Goal: Transaction & Acquisition: Purchase product/service

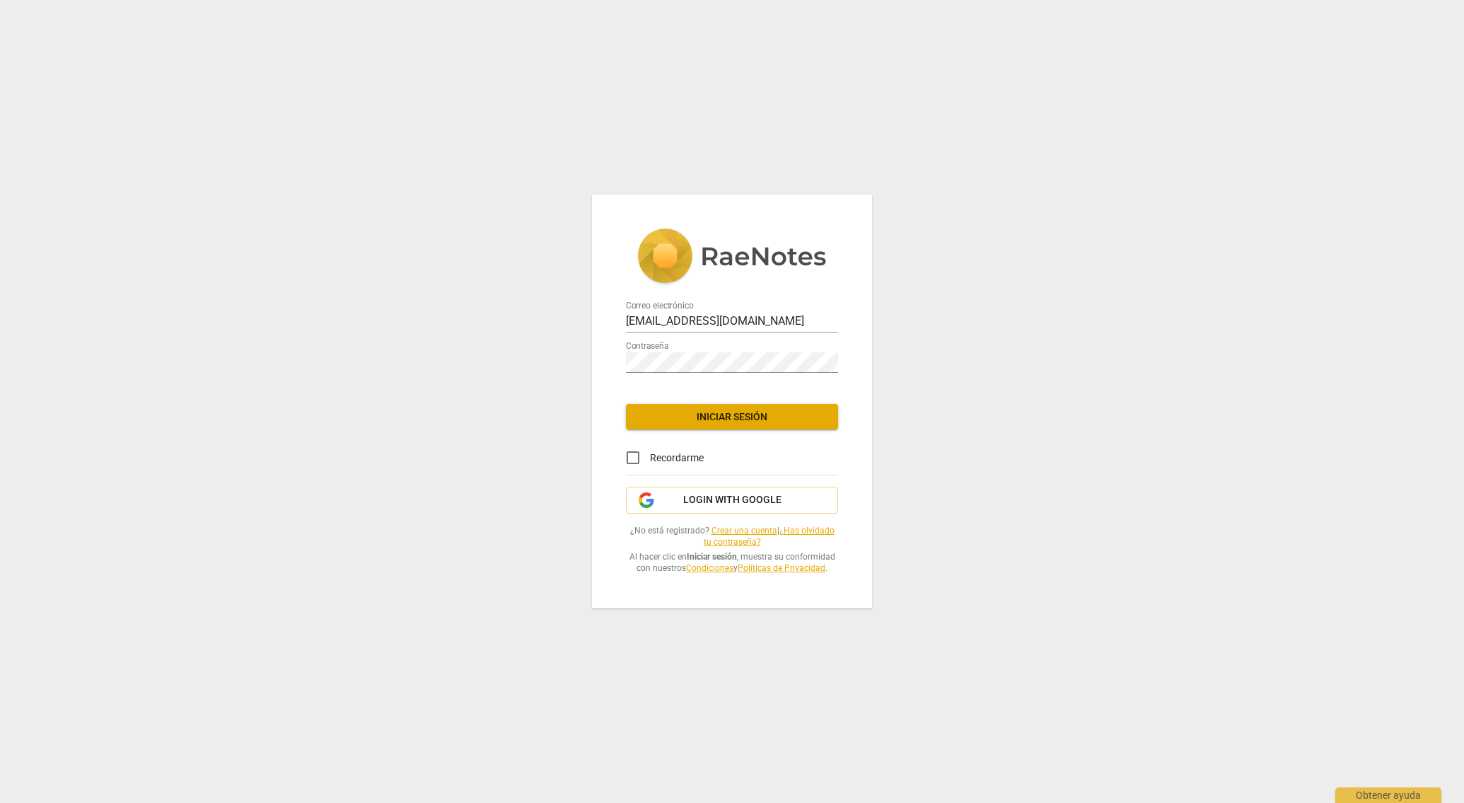
click at [738, 416] on span "Iniciar sesión" at bounding box center [732, 417] width 190 height 14
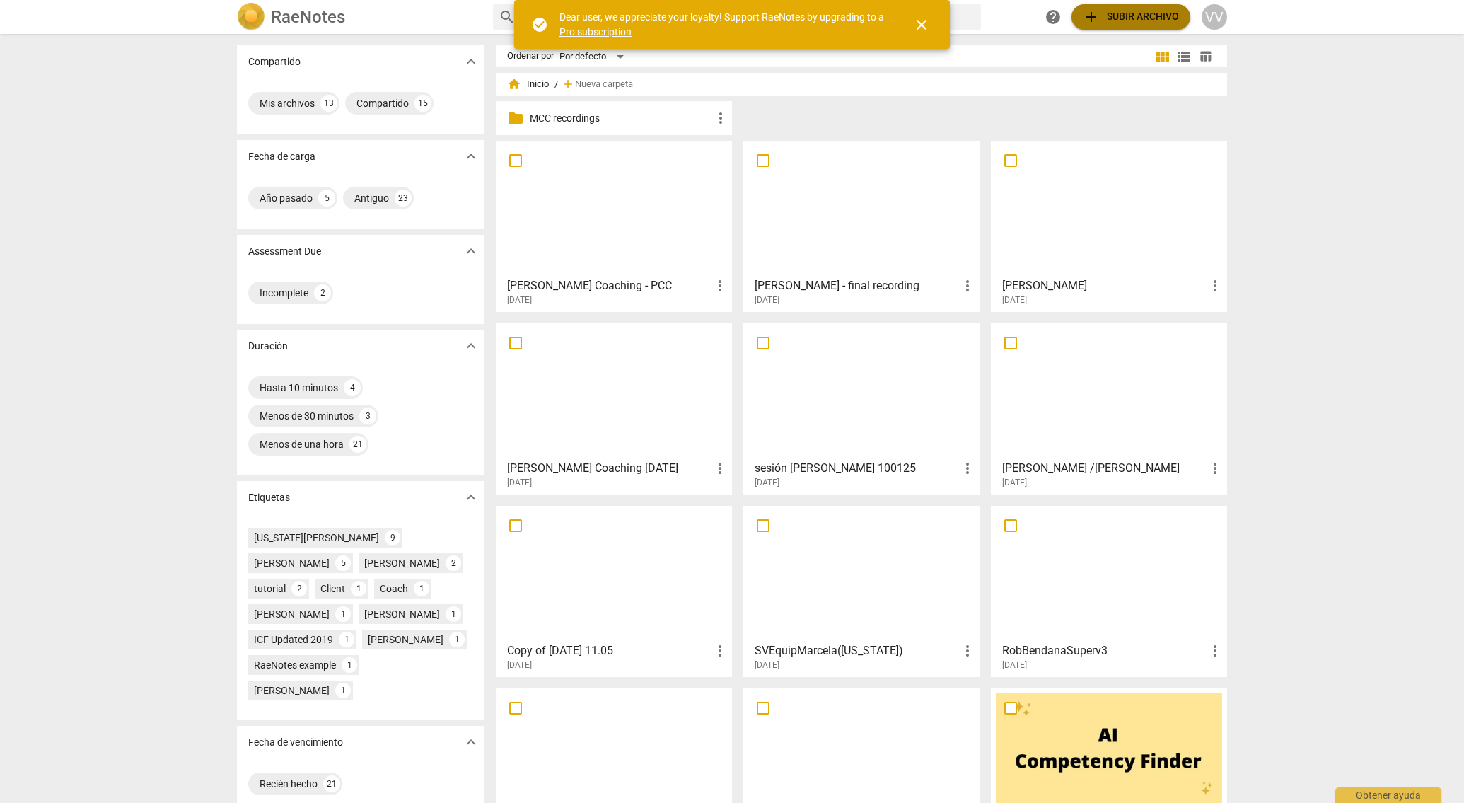
click at [1104, 16] on span "add Subir archivo" at bounding box center [1131, 16] width 96 height 17
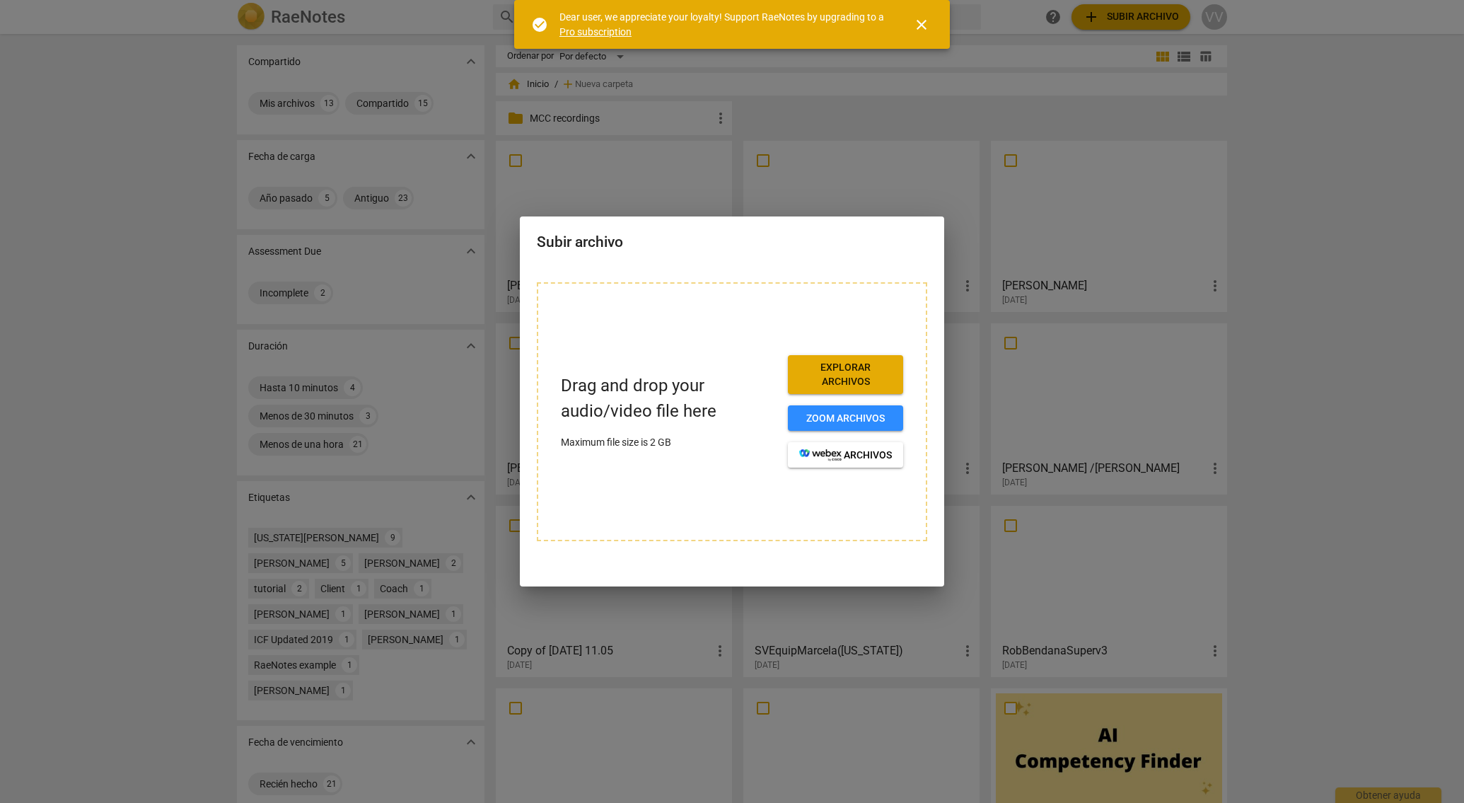
click at [831, 371] on span "Explorar archivos" at bounding box center [845, 375] width 93 height 28
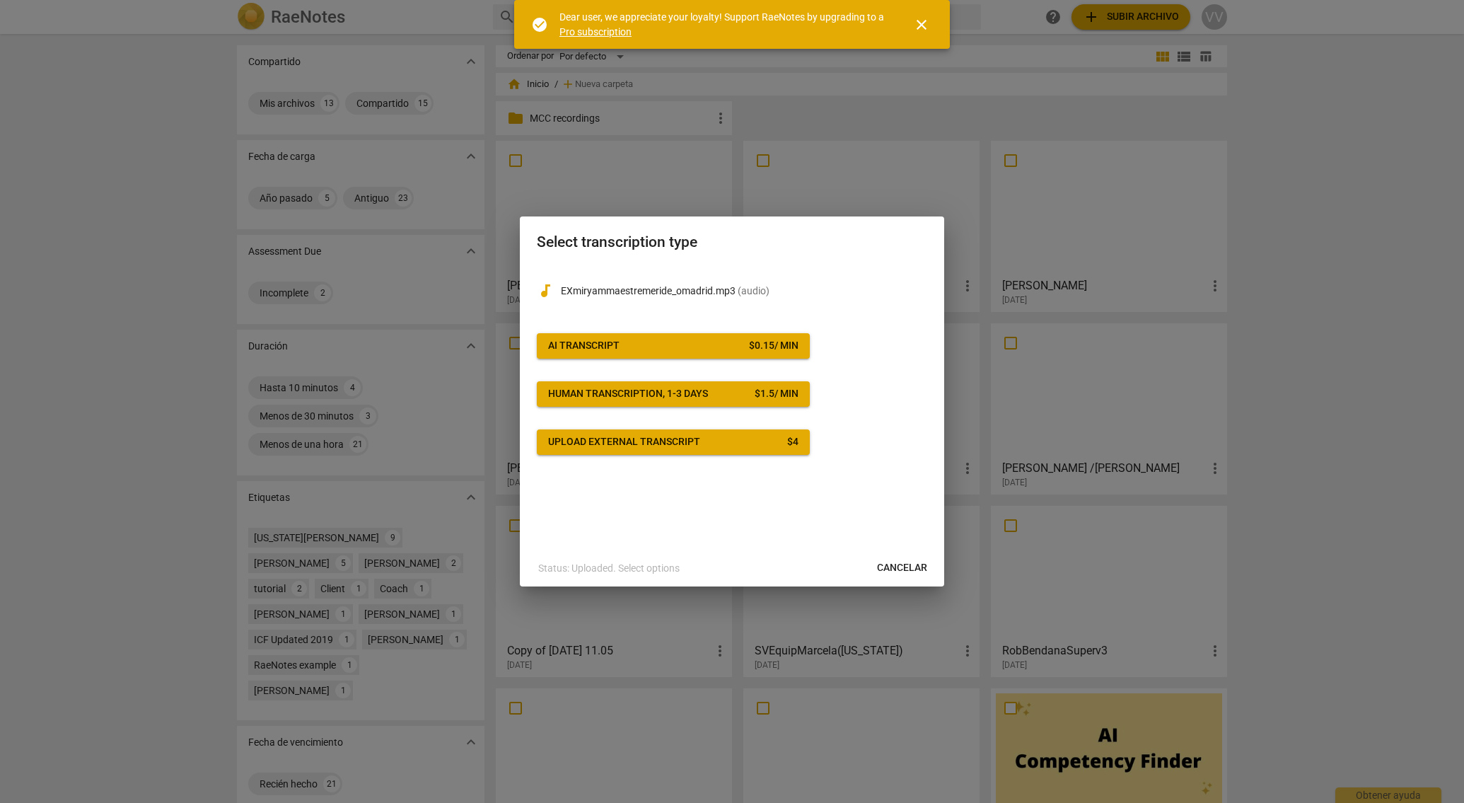
click at [666, 346] on span "AI Transcript $ 0.15 / min" at bounding box center [673, 346] width 250 height 14
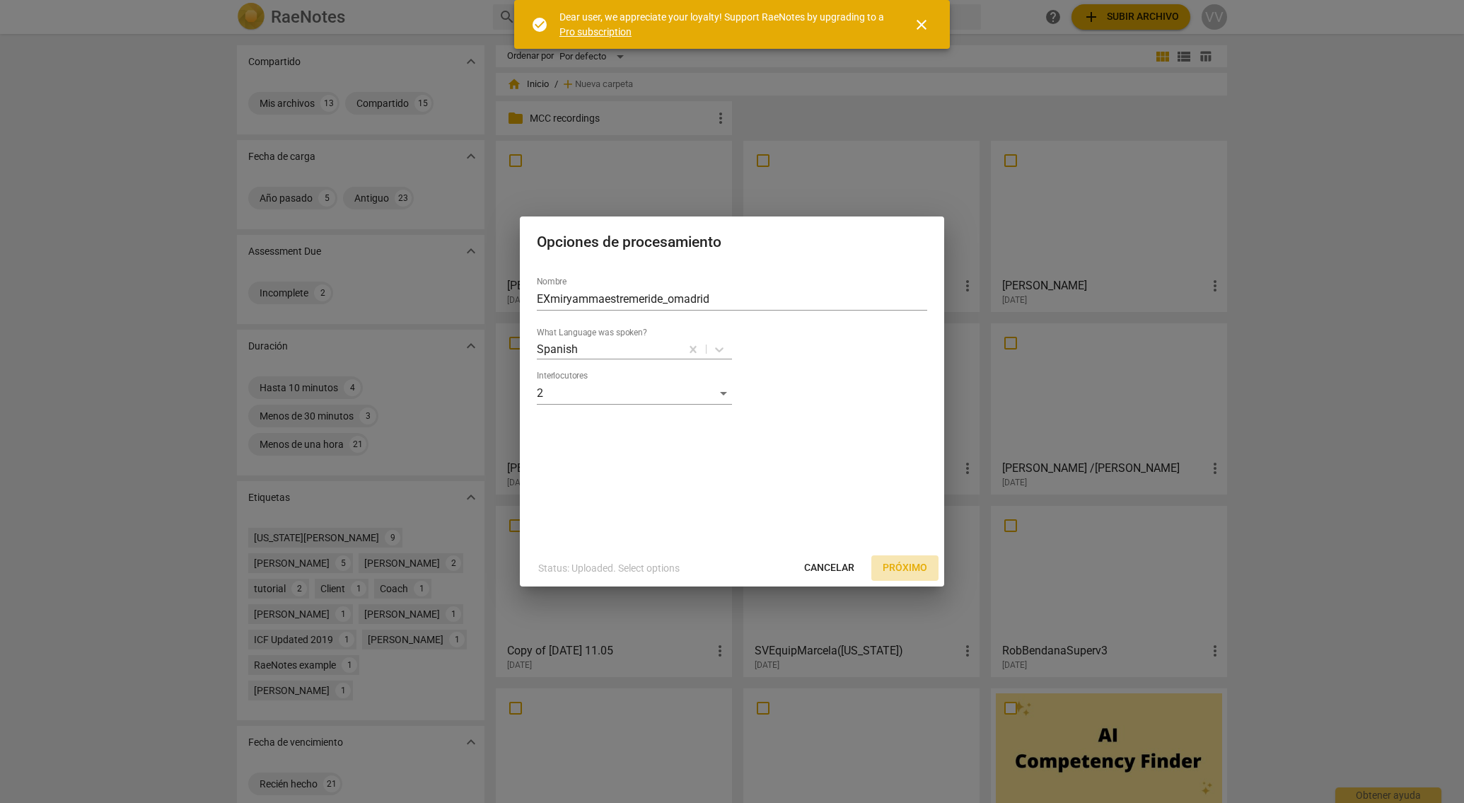
click at [903, 569] on span "Próximo" at bounding box center [905, 568] width 45 height 14
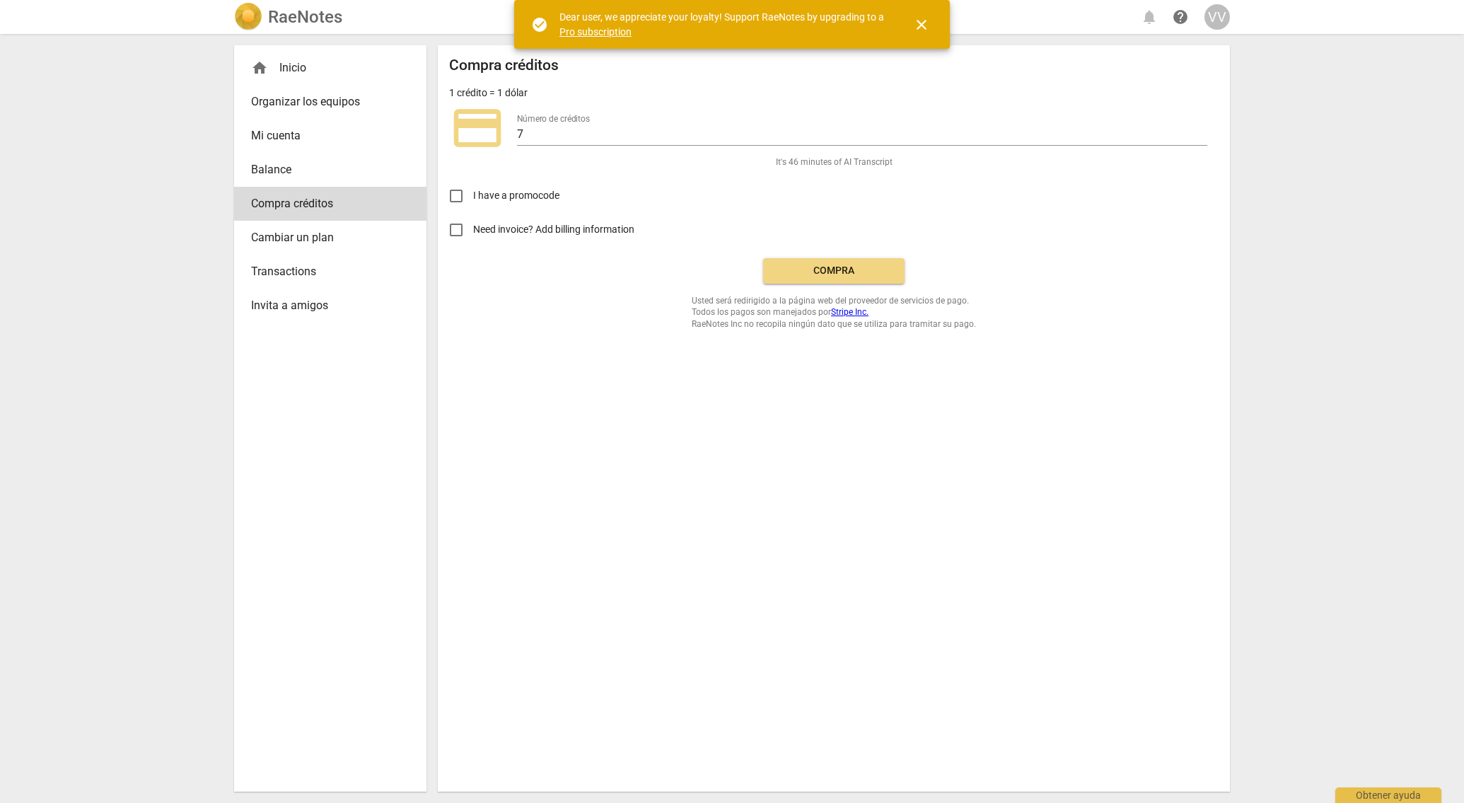
click at [603, 33] on link "Pro subscription" at bounding box center [596, 31] width 72 height 11
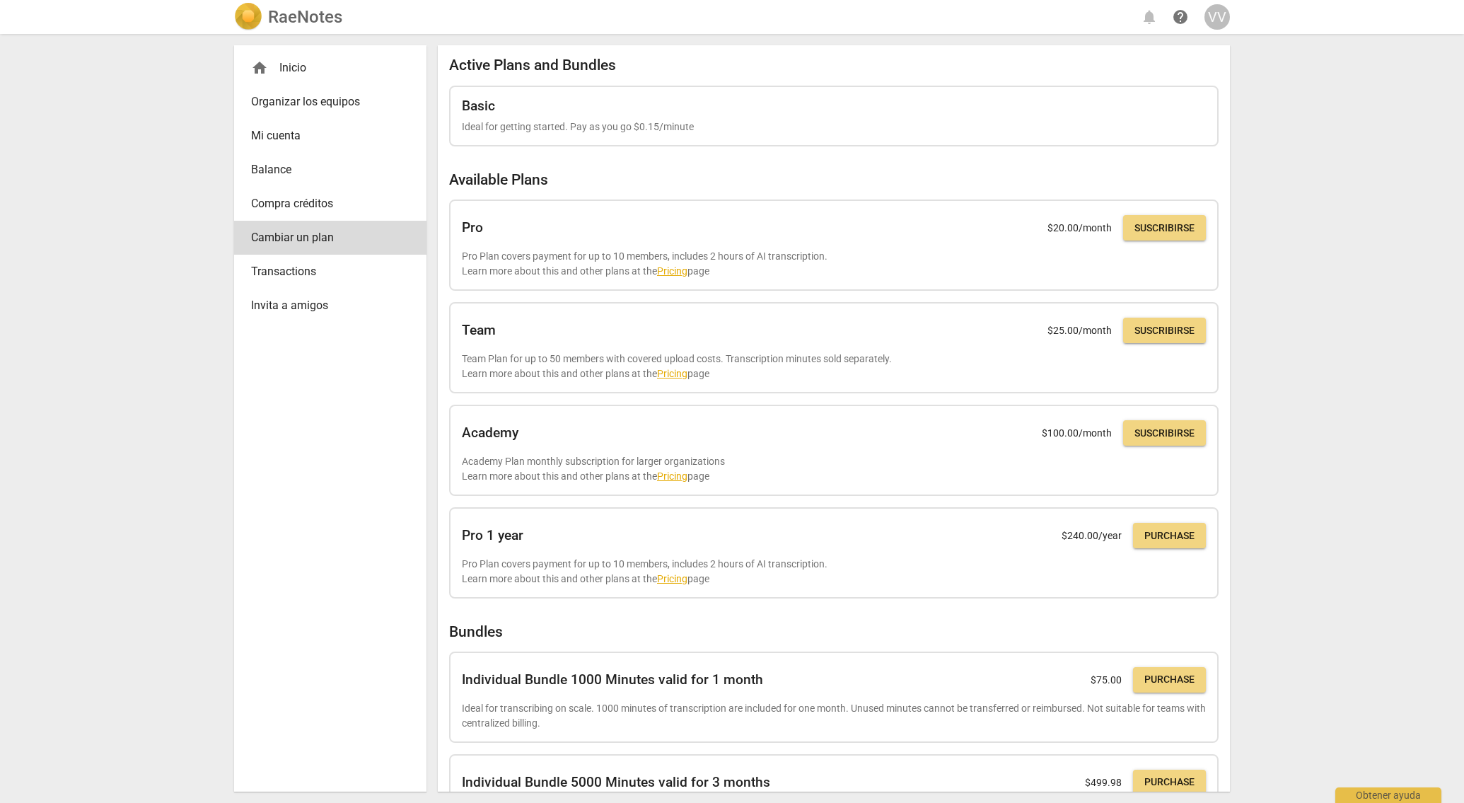
click at [287, 276] on span "Transactions" at bounding box center [324, 271] width 147 height 17
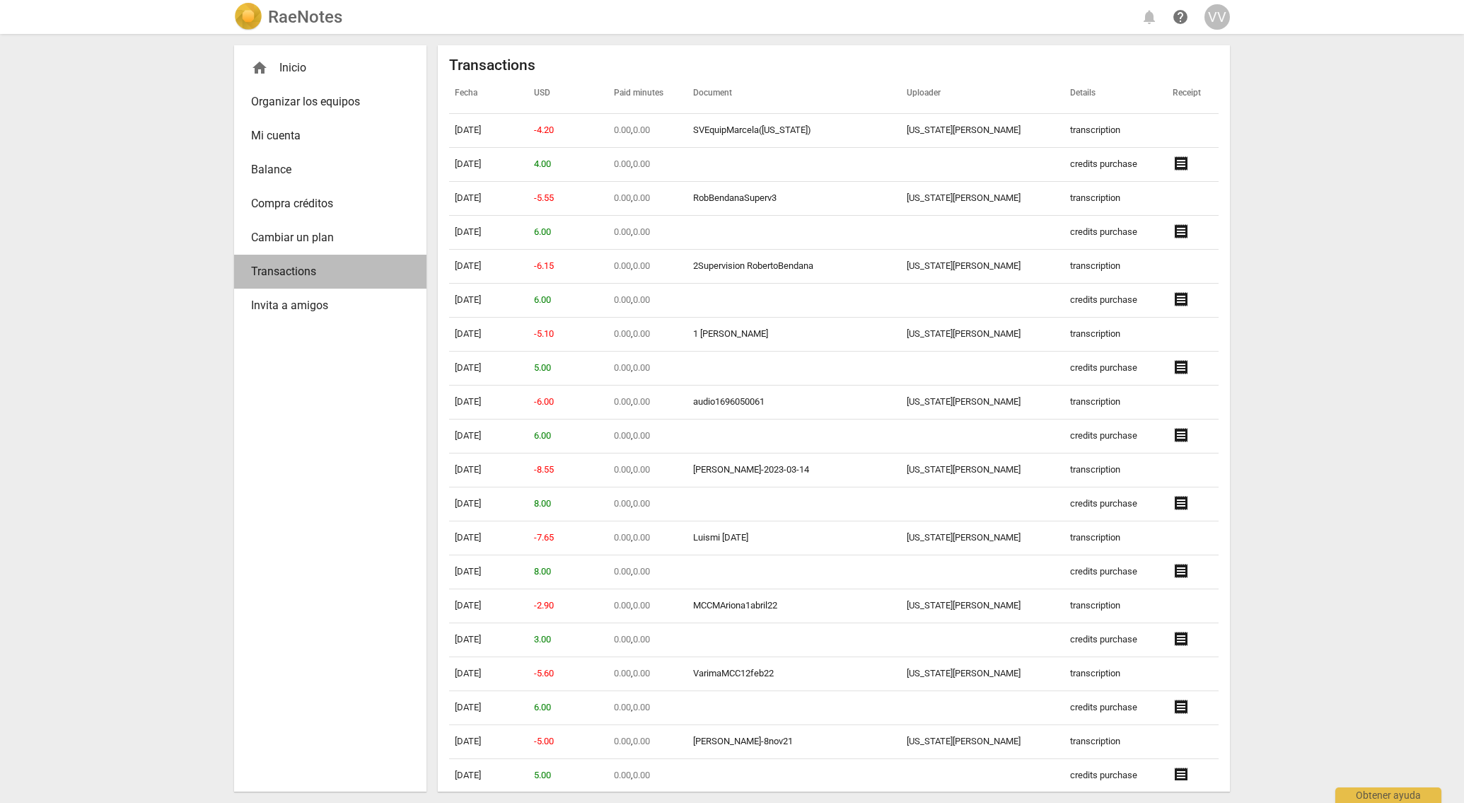
click at [277, 272] on span "Transactions" at bounding box center [324, 271] width 147 height 17
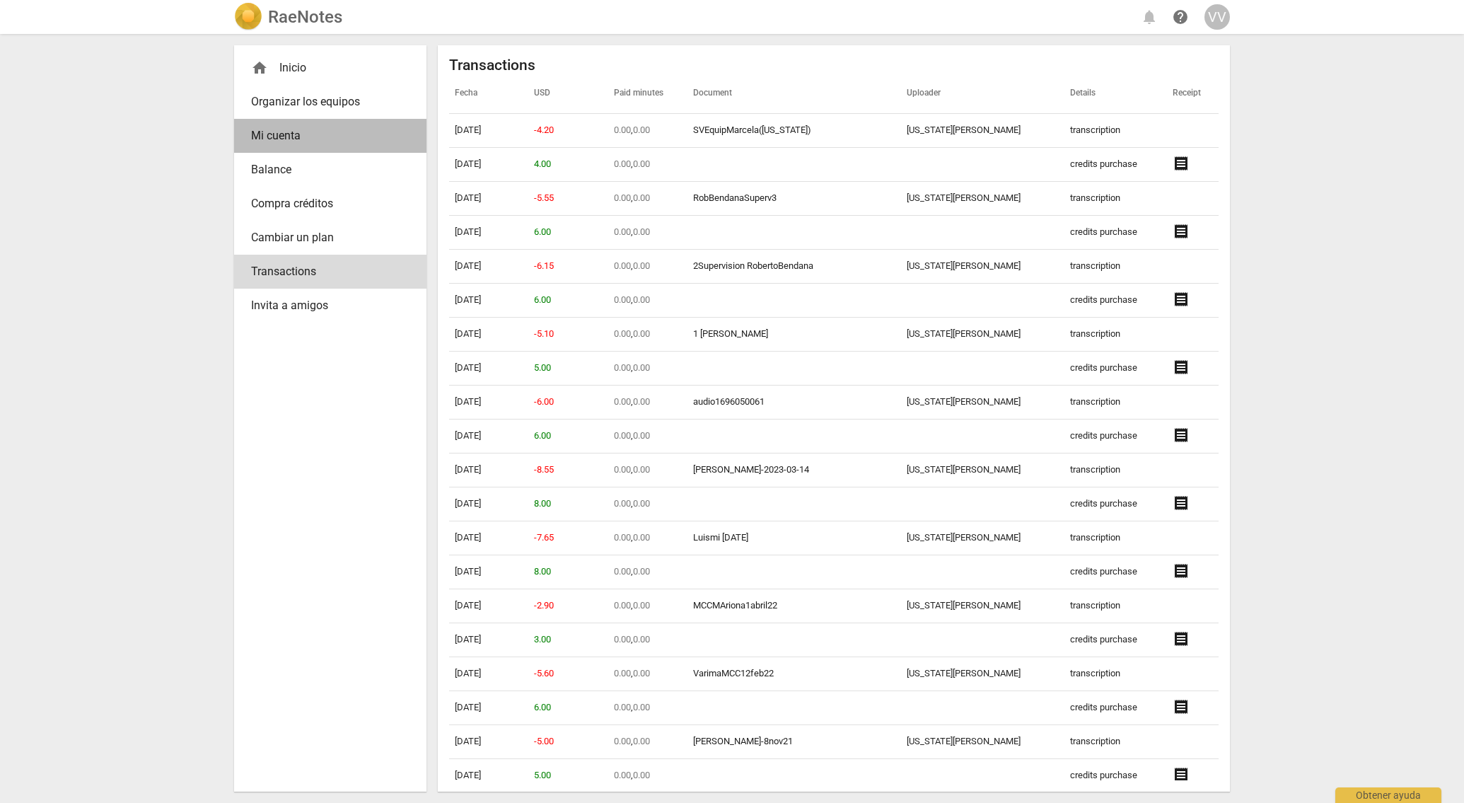
click at [266, 138] on span "Mi cuenta" at bounding box center [324, 135] width 147 height 17
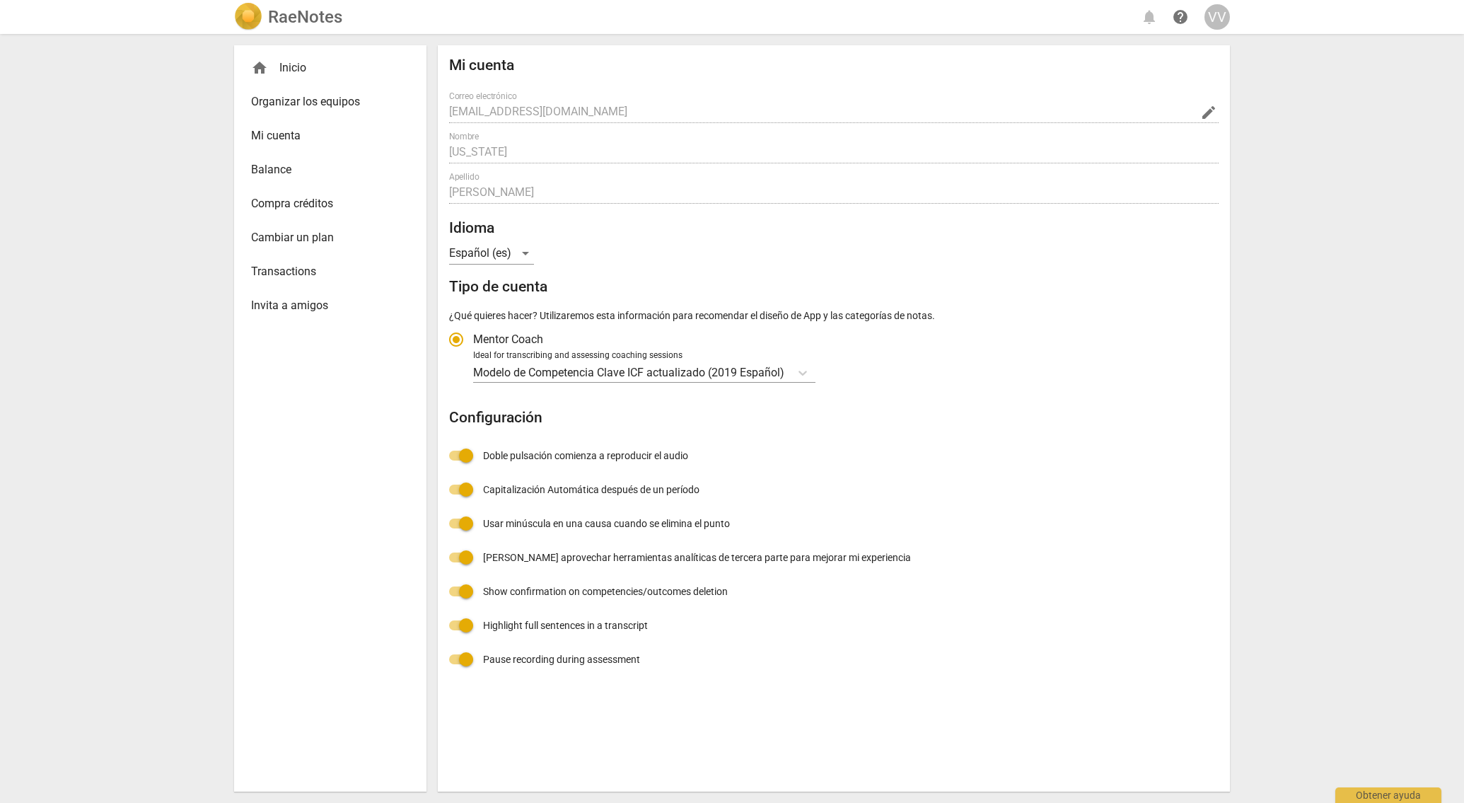
radio input "false"
click at [807, 375] on icon "Tipo de cuenta" at bounding box center [803, 373] width 14 height 14
click at [0, 0] on input "Ideal for transcribing and assessing coaching sessions Modelo de Competencia Cl…" at bounding box center [0, 0] width 0 height 0
click at [929, 378] on div "Modelo de Competencia Clave ICF actualizado (2019 Español)" at bounding box center [843, 372] width 741 height 21
click at [0, 0] on input "Ideal for transcribing and assessing coaching sessions Modelo de Competencia Cl…" at bounding box center [0, 0] width 0 height 0
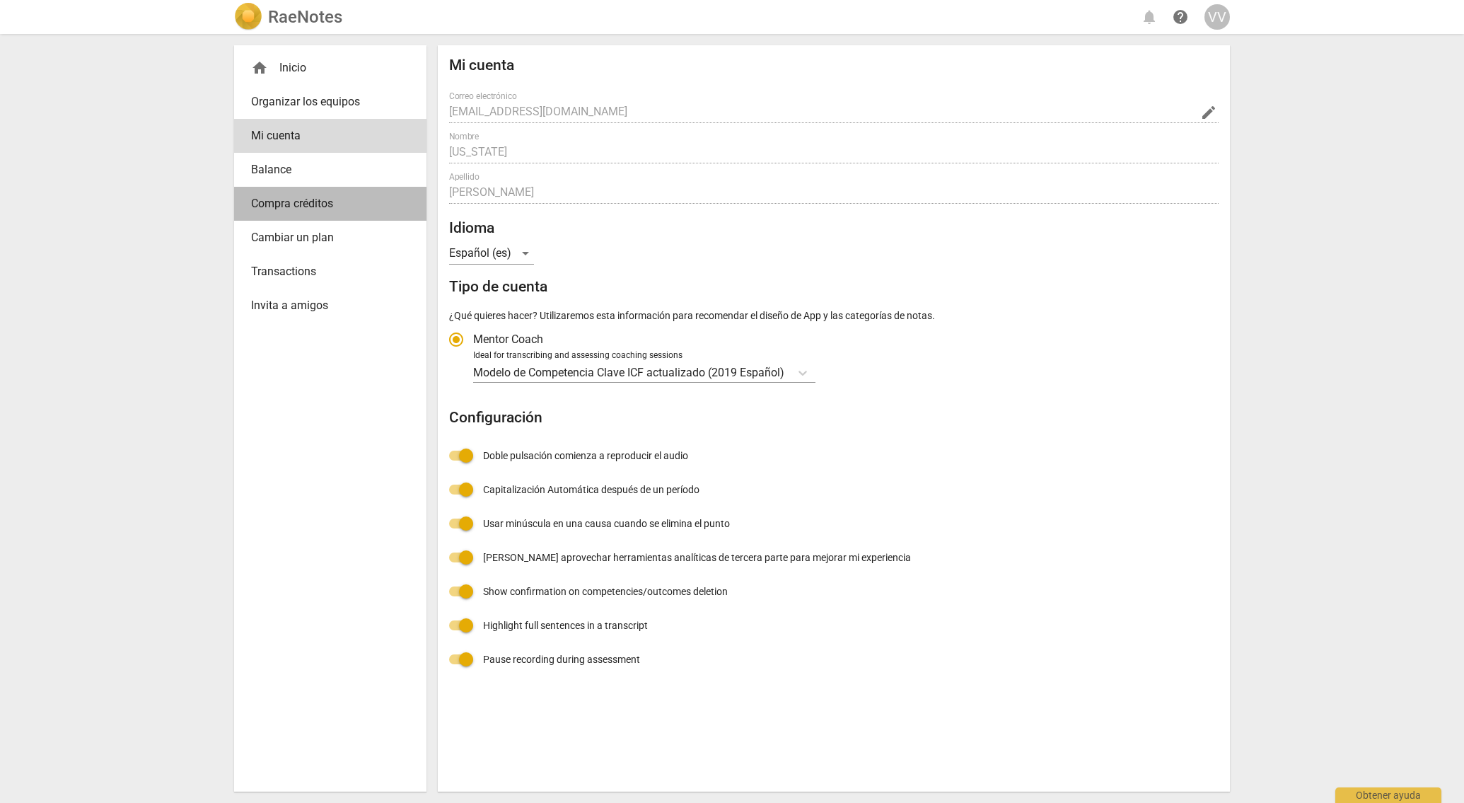
click at [303, 209] on span "Compra créditos" at bounding box center [324, 203] width 147 height 17
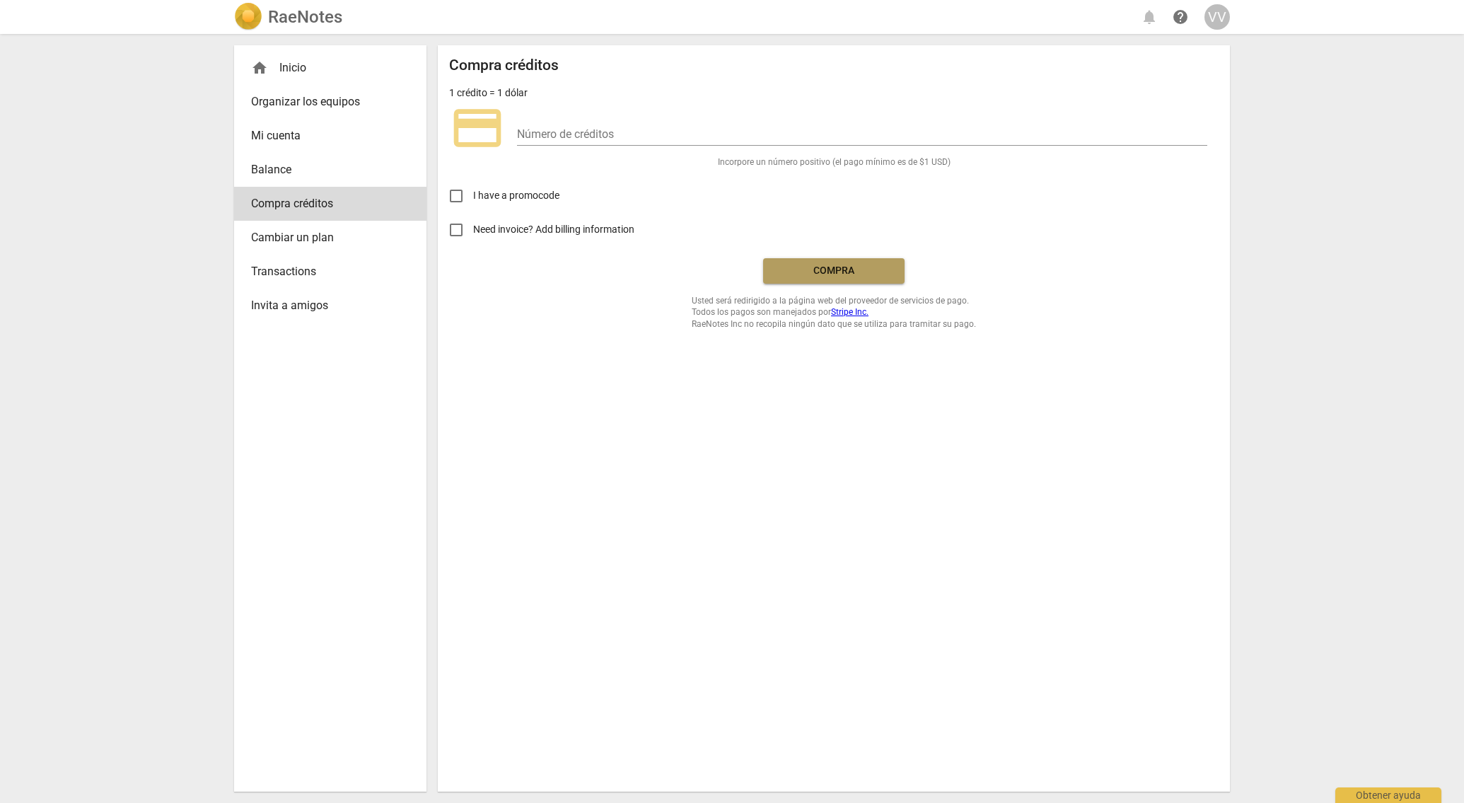
click at [843, 272] on span "Compra" at bounding box center [834, 271] width 119 height 14
click at [536, 134] on input "number" at bounding box center [862, 135] width 690 height 21
type input "1"
type input "20"
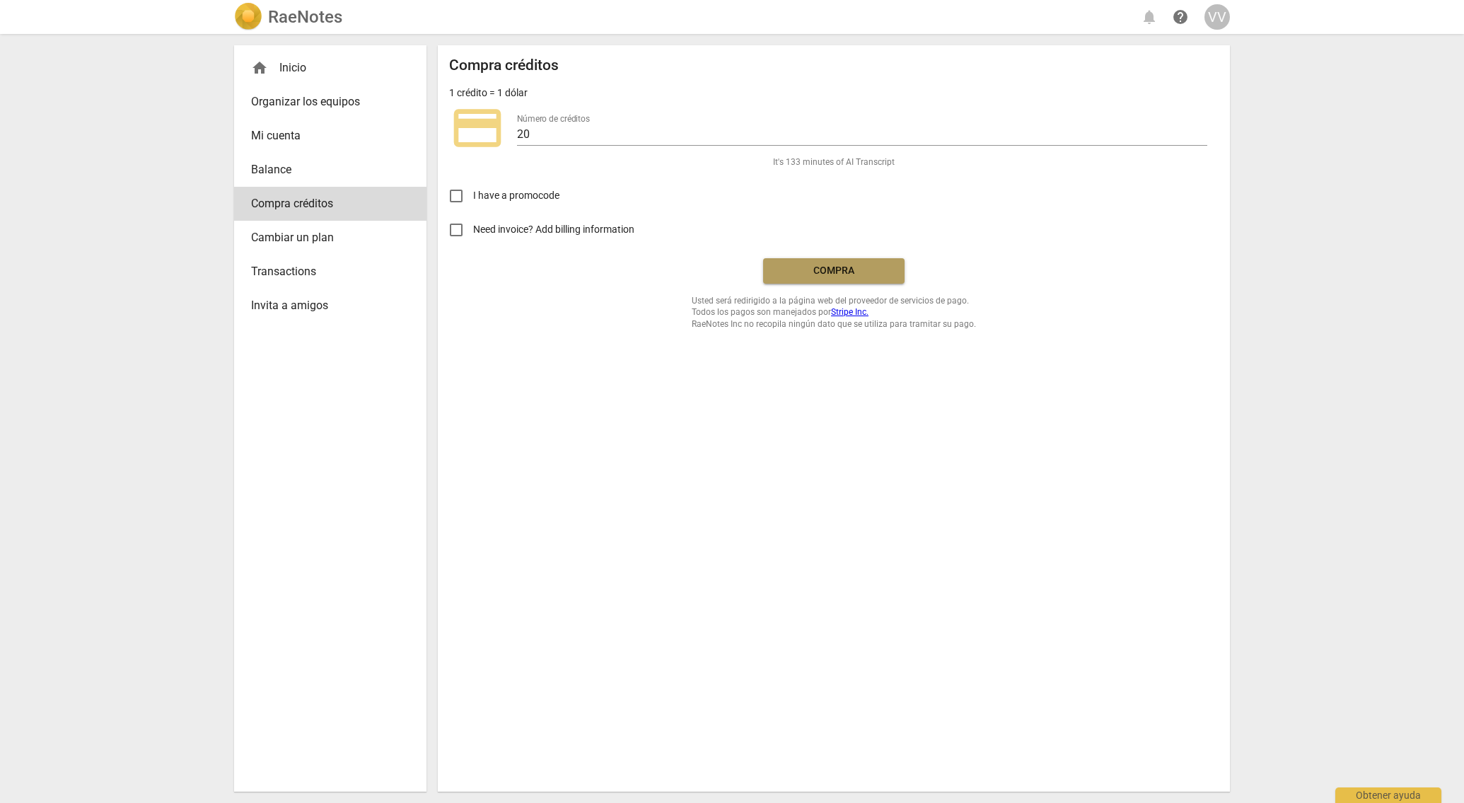
click at [835, 267] on span "Compra" at bounding box center [834, 271] width 119 height 14
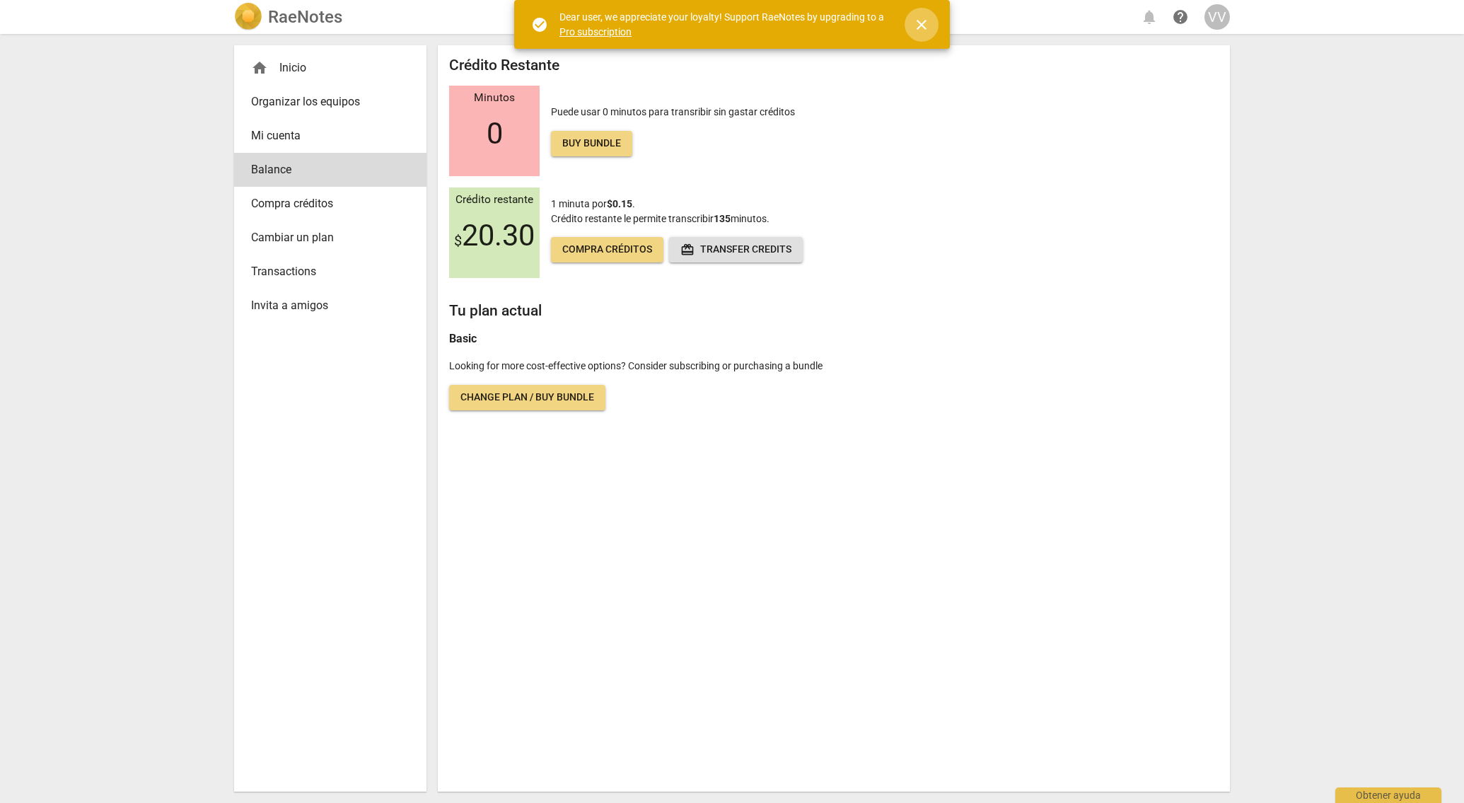
click at [923, 21] on span "close" at bounding box center [921, 24] width 17 height 17
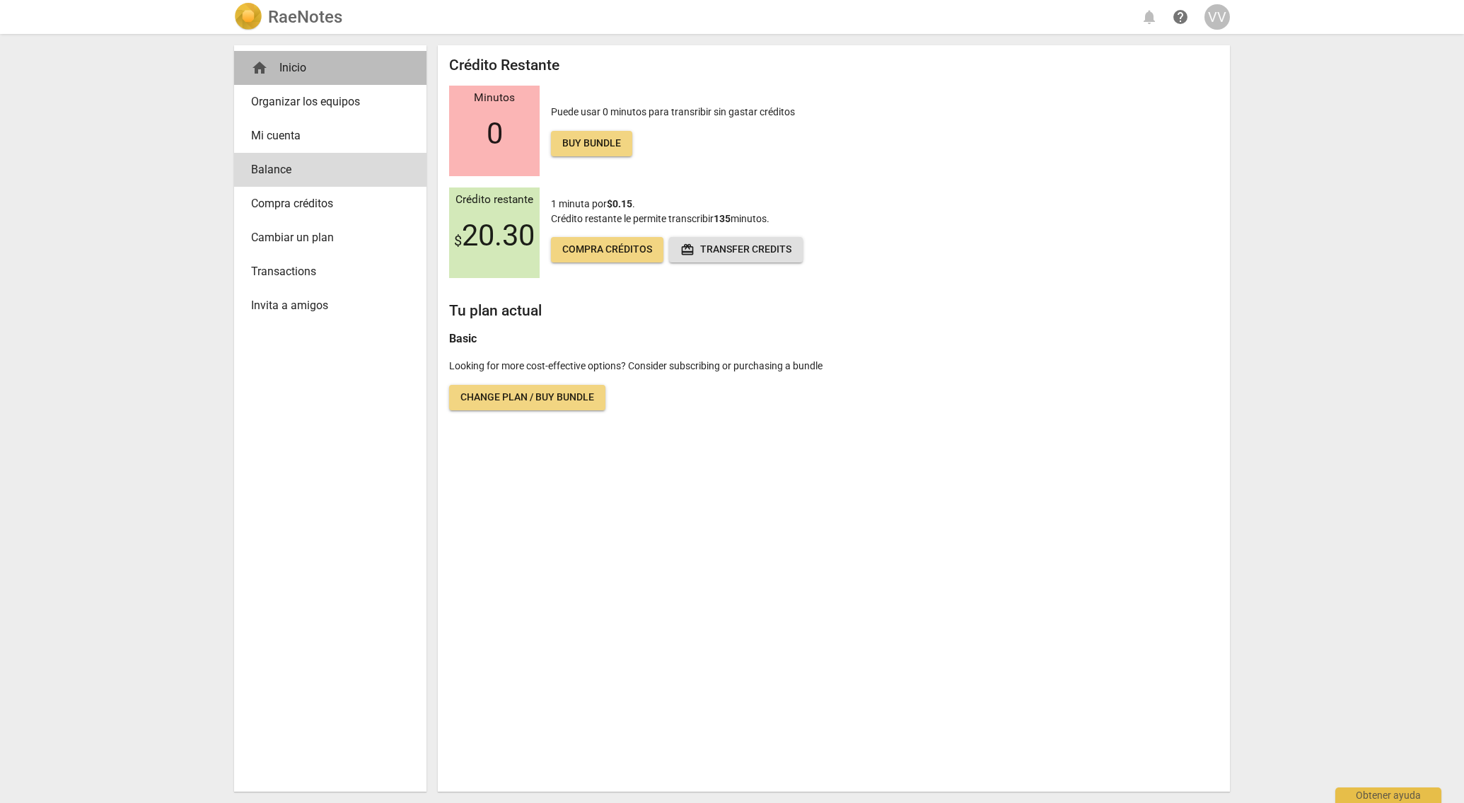
click at [294, 69] on div "home Inicio" at bounding box center [324, 67] width 147 height 17
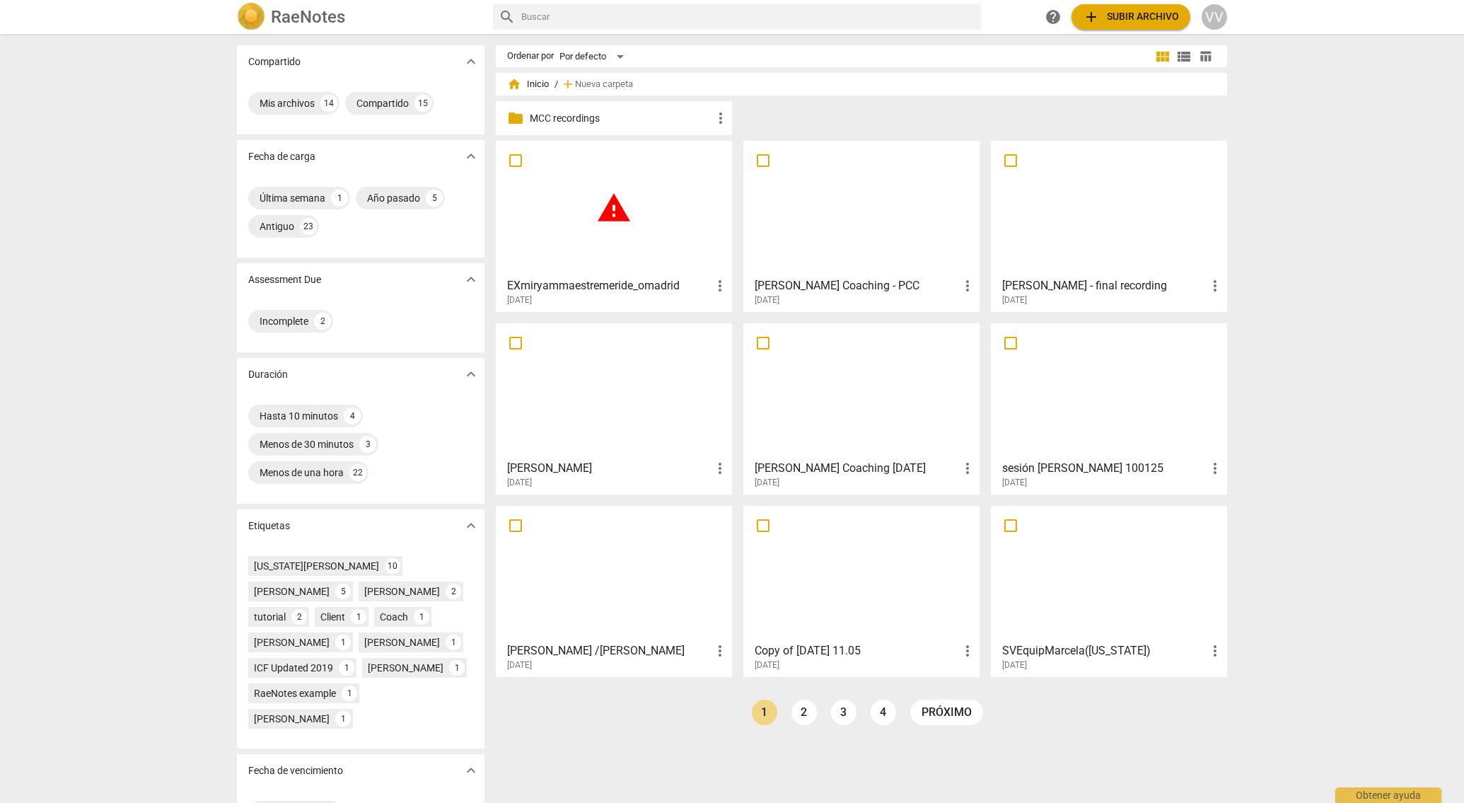
click at [614, 208] on span "warning" at bounding box center [613, 207] width 35 height 35
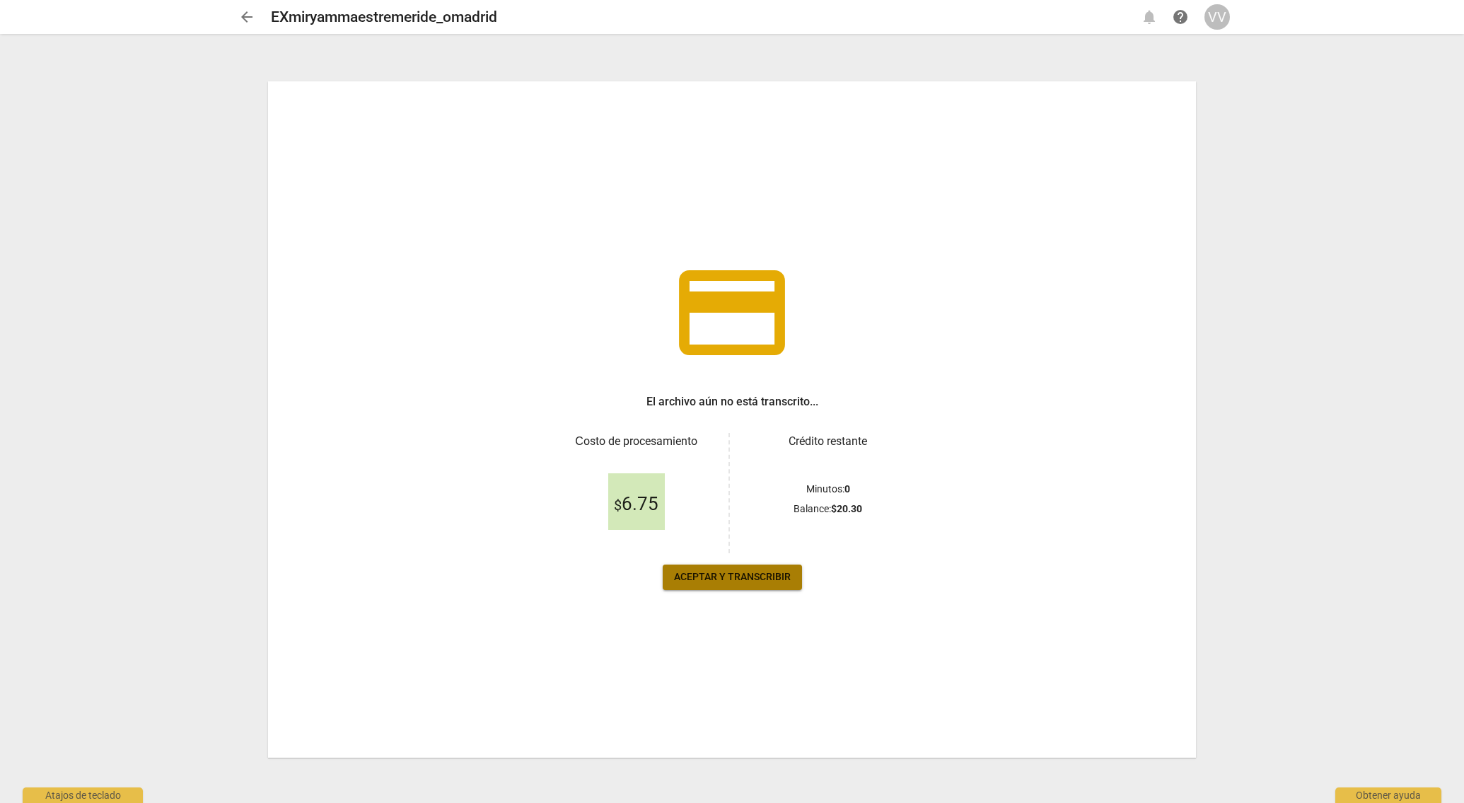
click at [728, 578] on span "Aceptar y transcribir" at bounding box center [732, 577] width 117 height 14
